Goal: Find contact information: Find contact information

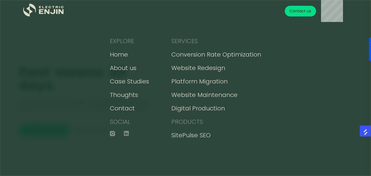
scroll to position [2227, 0]
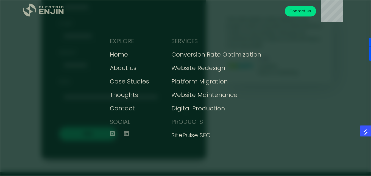
click at [60, 18] on div ".st0{fill:#dfddc8;}" at bounding box center [43, 11] width 41 height 15
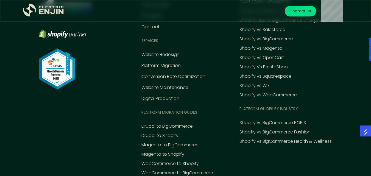
scroll to position [2535, 0]
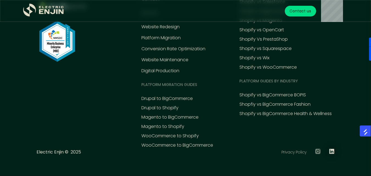
click at [334, 154] on div at bounding box center [331, 152] width 5 height 7
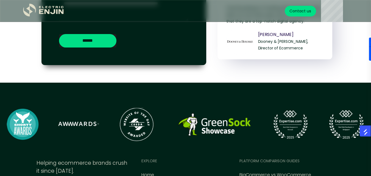
scroll to position [2398, 0]
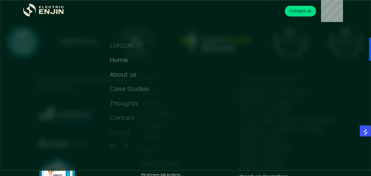
click at [302, 12] on div "Contact us" at bounding box center [300, 11] width 22 height 6
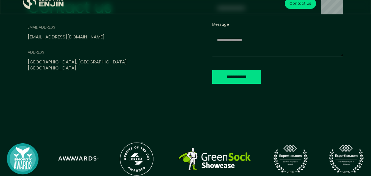
scroll to position [313, 0]
